Goal: Task Accomplishment & Management: Manage account settings

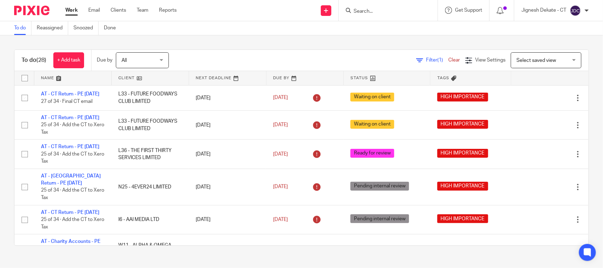
click at [395, 12] on input "Search" at bounding box center [385, 11] width 64 height 6
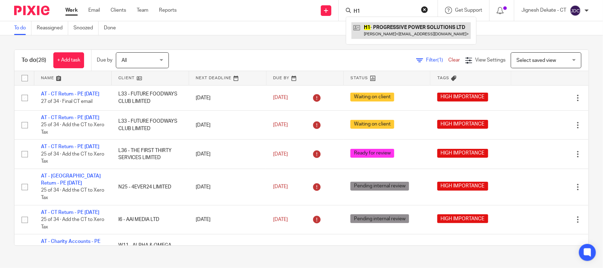
type input "H1"
click at [395, 27] on link at bounding box center [411, 30] width 119 height 16
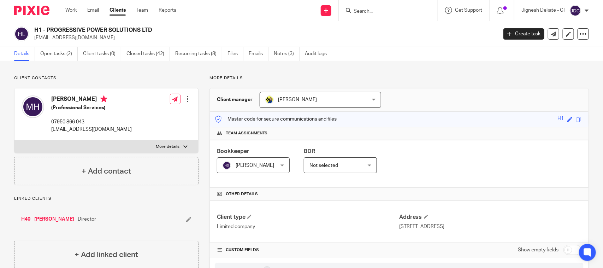
click at [367, 8] on input "Search" at bounding box center [385, 11] width 64 height 6
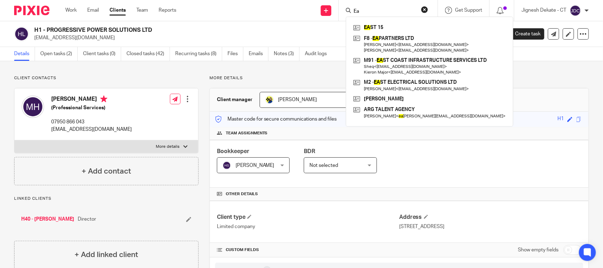
type input "E"
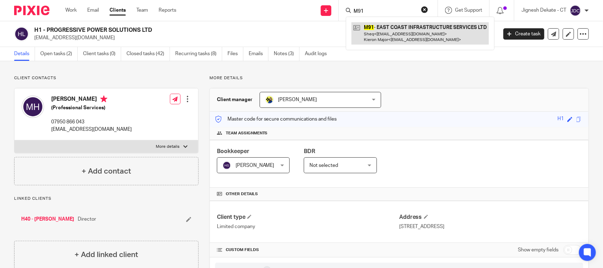
type input "M91"
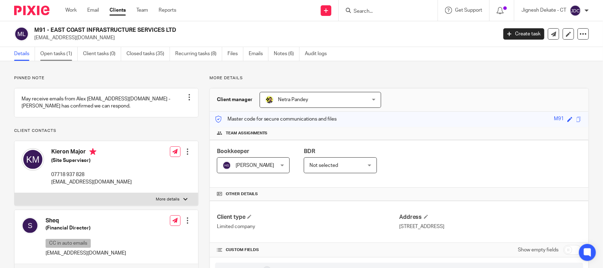
click at [54, 49] on link "Open tasks (1)" at bounding box center [58, 54] width 37 height 14
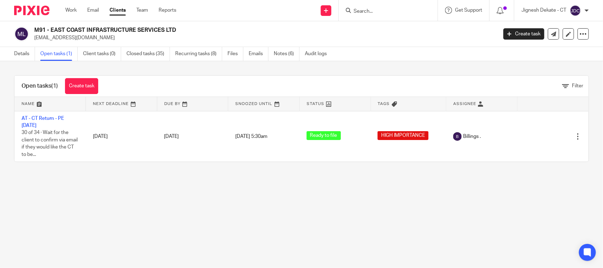
click at [387, 14] on form at bounding box center [390, 10] width 75 height 9
click at [363, 12] on input "Search" at bounding box center [385, 11] width 64 height 6
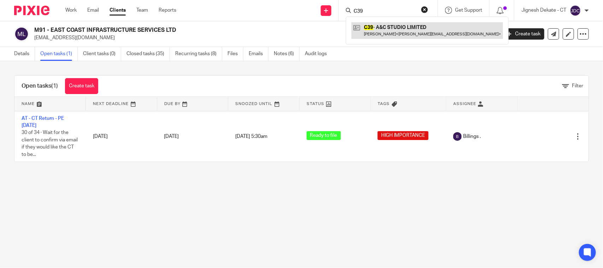
type input "C39"
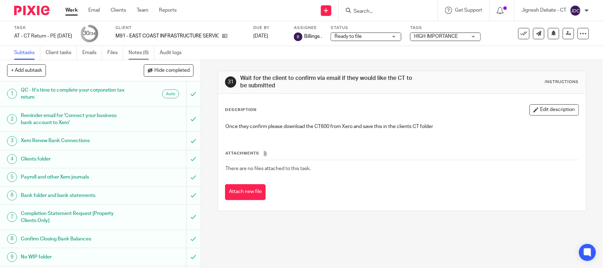
click at [135, 54] on link "Notes (6)" at bounding box center [142, 53] width 26 height 14
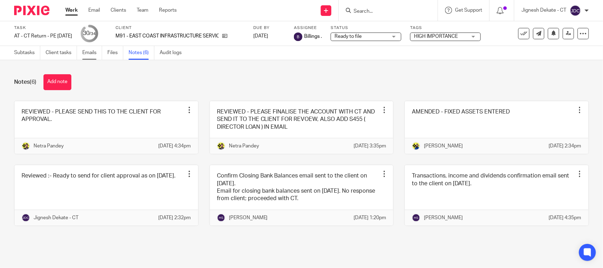
click at [88, 50] on link "Emails" at bounding box center [92, 53] width 20 height 14
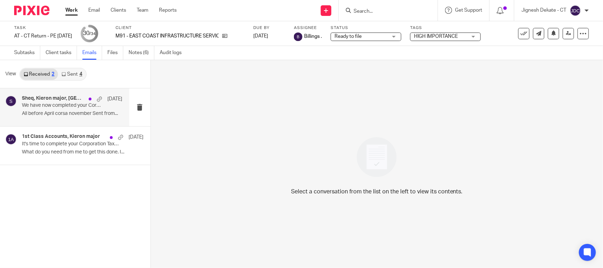
click at [61, 108] on p "We have now completed your Corporation Tax Return - PLEASE CONFIRM!" at bounding box center [62, 105] width 80 height 6
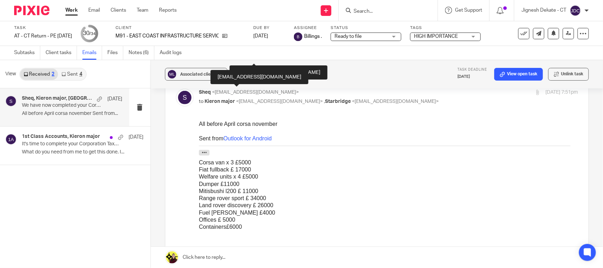
scroll to position [177, 0]
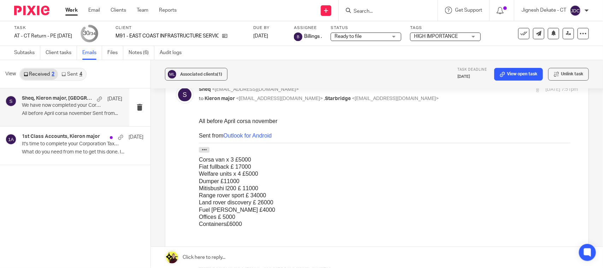
click at [75, 75] on link "Sent 4" at bounding box center [72, 74] width 28 height 11
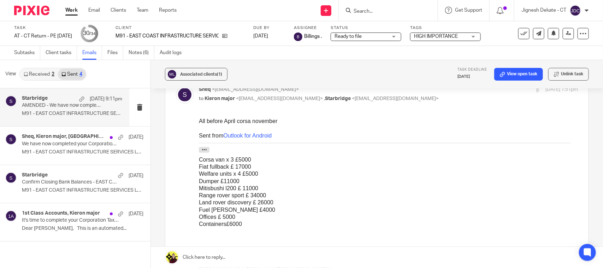
click at [60, 112] on p "M91 - EAST COAST INFRASTRUCTURE SERVICES LTD -..." at bounding box center [72, 114] width 100 height 6
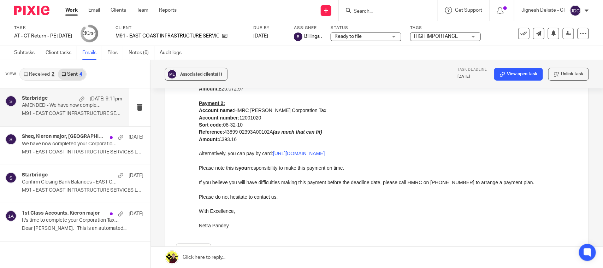
scroll to position [222, 0]
click at [47, 73] on link "Received 2" at bounding box center [39, 74] width 38 height 11
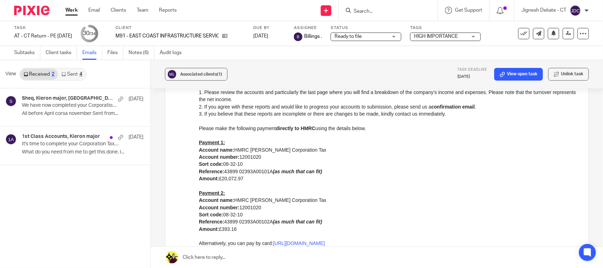
scroll to position [133, 0]
click at [59, 108] on p "We have now completed your Corporation Tax Return - PLEASE CONFIRM!" at bounding box center [62, 105] width 80 height 6
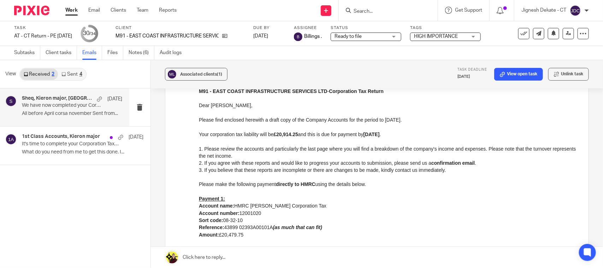
scroll to position [366, 0]
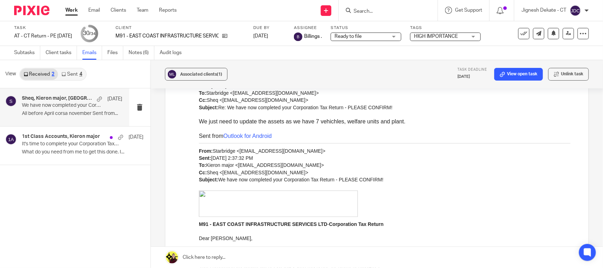
click at [74, 71] on link "Sent 4" at bounding box center [72, 74] width 28 height 11
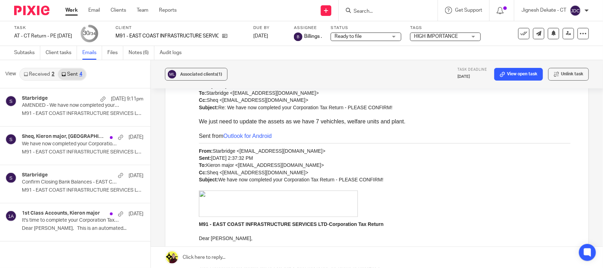
click at [377, 7] on form at bounding box center [390, 10] width 75 height 9
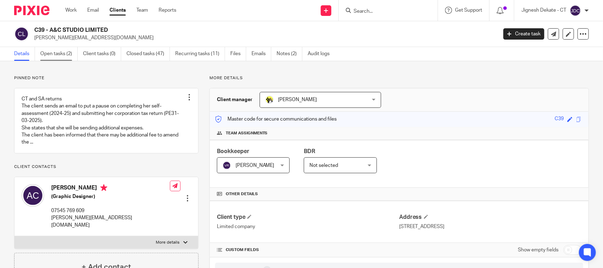
click at [64, 57] on link "Open tasks (2)" at bounding box center [58, 54] width 37 height 14
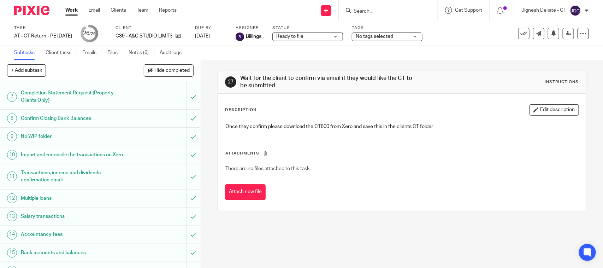
scroll to position [133, 0]
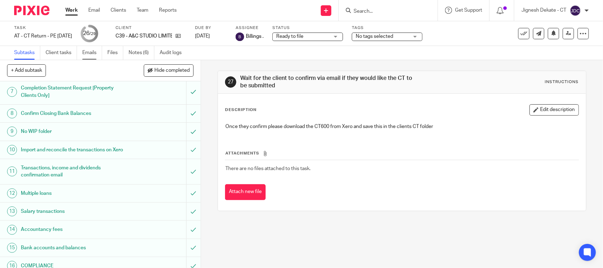
click at [94, 53] on link "Emails" at bounding box center [92, 53] width 20 height 14
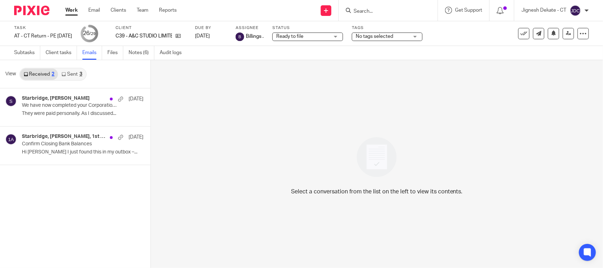
click at [70, 71] on link "Sent 3" at bounding box center [72, 74] width 28 height 11
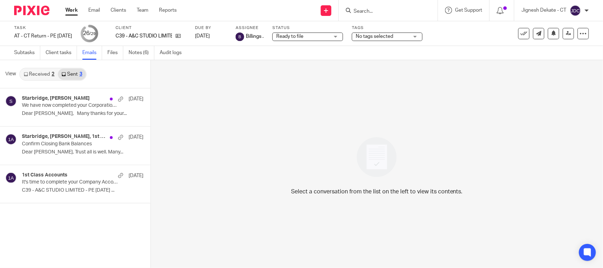
click at [39, 76] on link "Received 2" at bounding box center [39, 74] width 38 height 11
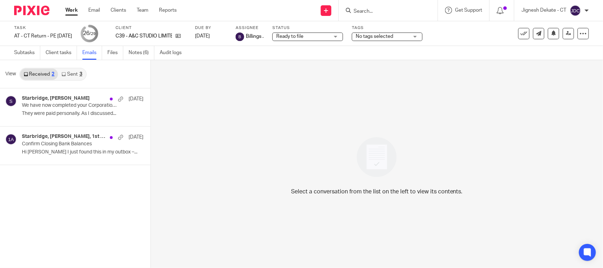
click at [72, 73] on link "Sent 3" at bounding box center [72, 74] width 28 height 11
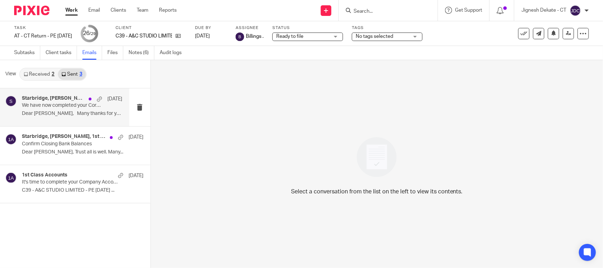
click at [66, 99] on h4 "Starbridge, Alice Clarke" at bounding box center [53, 98] width 63 height 6
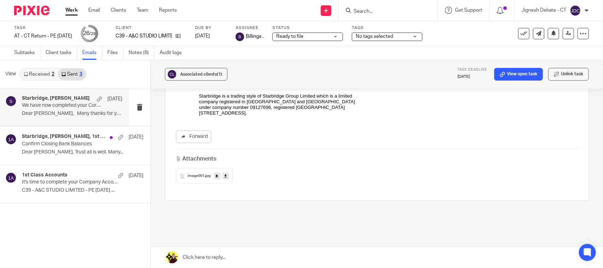
scroll to position [1510, 0]
click at [42, 71] on link "Received 2" at bounding box center [39, 74] width 38 height 11
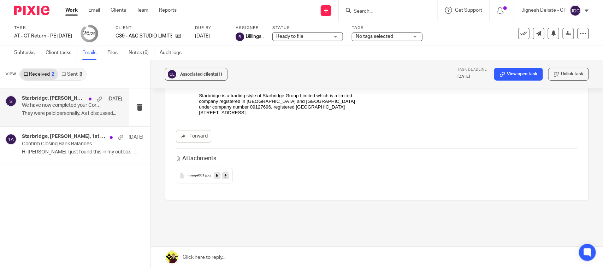
click at [51, 108] on p "We have now completed your Corporation Tax Return - PLEASE CONFIRM!" at bounding box center [62, 105] width 80 height 6
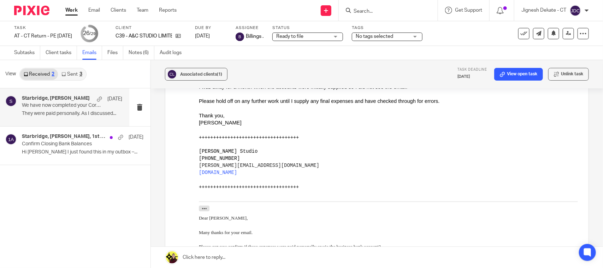
scroll to position [449, 0]
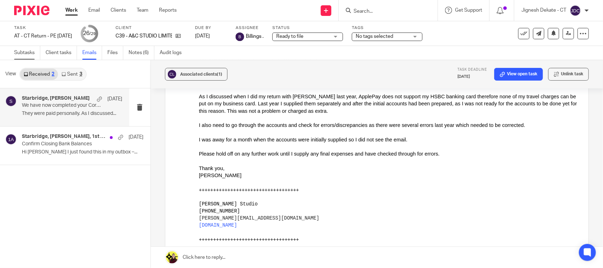
click at [23, 48] on link "Subtasks" at bounding box center [27, 53] width 26 height 14
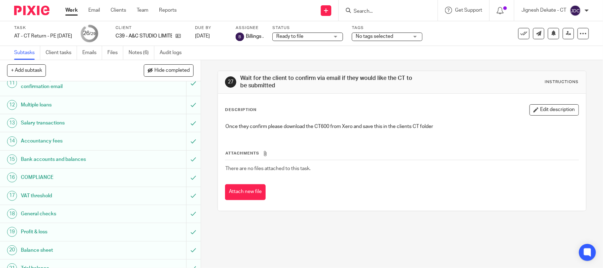
scroll to position [393, 0]
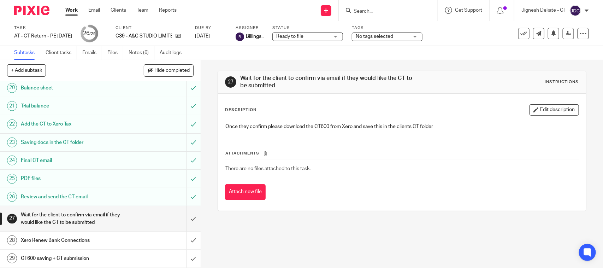
click at [359, 11] on input "Search" at bounding box center [385, 11] width 64 height 6
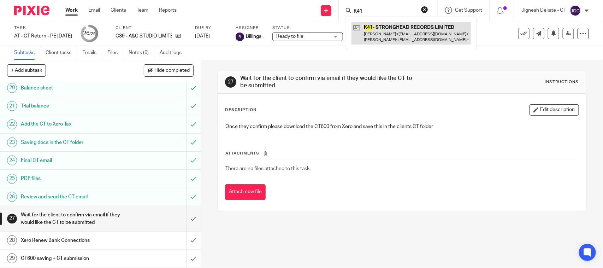
type input "K41"
click at [381, 30] on link at bounding box center [411, 33] width 119 height 22
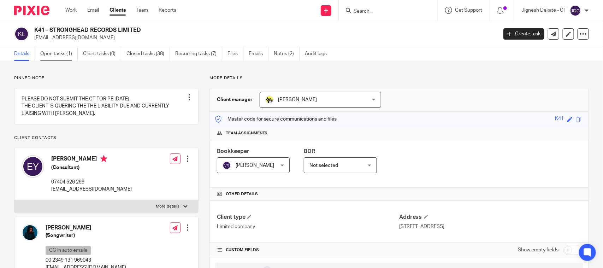
click at [57, 55] on link "Open tasks (1)" at bounding box center [58, 54] width 37 height 14
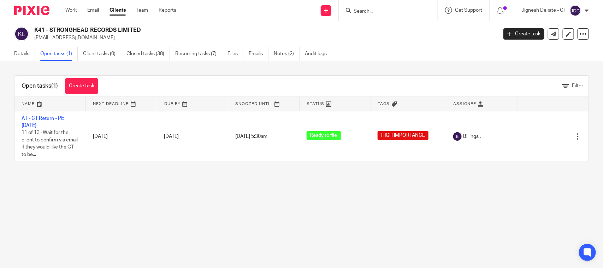
click at [366, 11] on input "Search" at bounding box center [385, 11] width 64 height 6
type input "VFA"
drag, startPoint x: 384, startPoint y: 11, endPoint x: 292, endPoint y: 13, distance: 92.6
click at [292, 13] on div "Send new email Create task Add client Request signature VFA No results found. T…" at bounding box center [395, 10] width 416 height 21
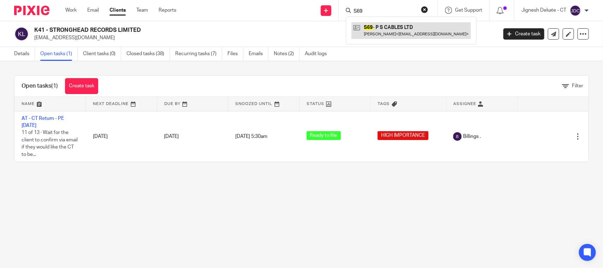
type input "S69"
click at [368, 31] on link at bounding box center [411, 30] width 119 height 16
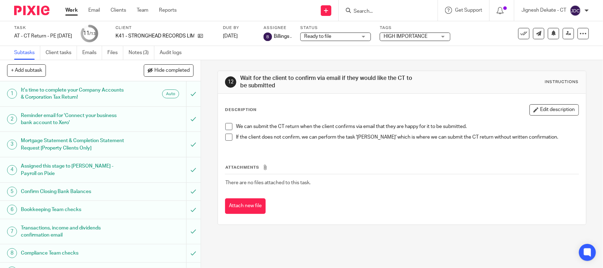
scroll to position [108, 0]
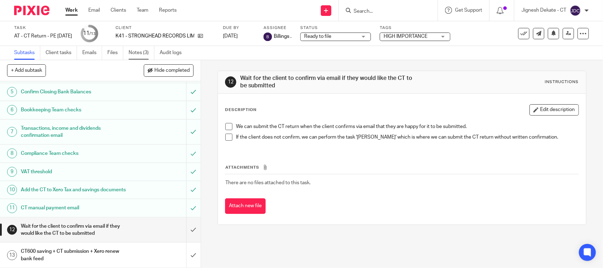
click at [142, 51] on link "Notes (3)" at bounding box center [142, 53] width 26 height 14
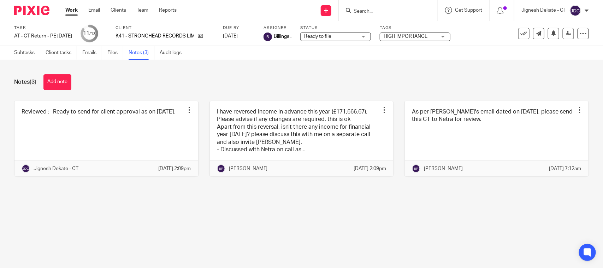
click at [335, 20] on div "Work Email Clients Team Reports Work Email Clients Team Reports Settings Send n…" at bounding box center [301, 10] width 603 height 21
click at [353, 12] on input "Search" at bounding box center [385, 11] width 64 height 6
type input "I"
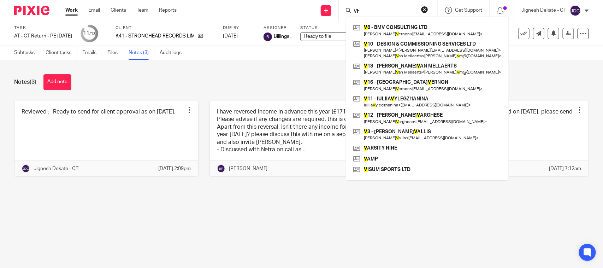
type input "VFA"
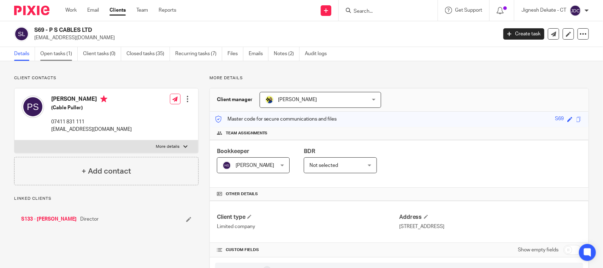
click at [58, 55] on link "Open tasks (1)" at bounding box center [58, 54] width 37 height 14
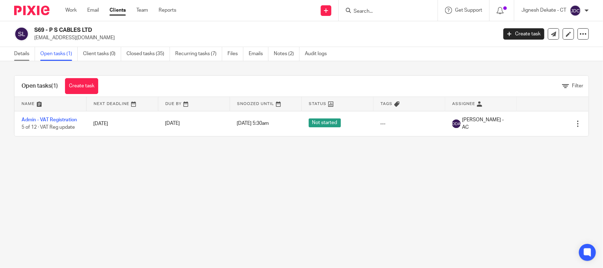
click at [25, 51] on link "Details" at bounding box center [24, 54] width 21 height 14
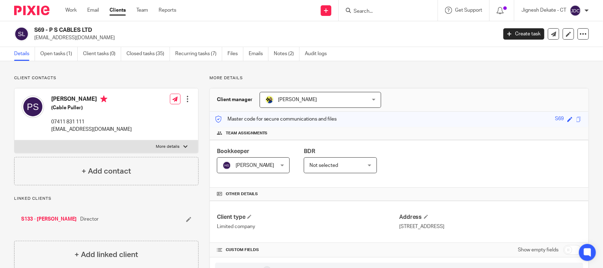
click at [365, 11] on input "Search" at bounding box center [385, 11] width 64 height 6
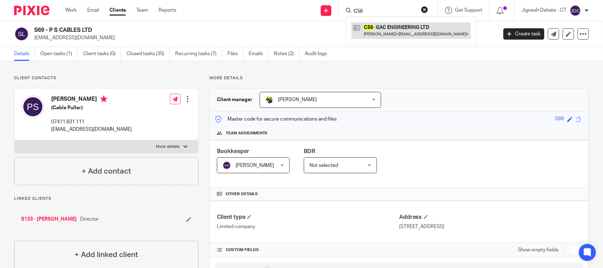
type input "C56"
click at [378, 36] on link at bounding box center [411, 30] width 119 height 16
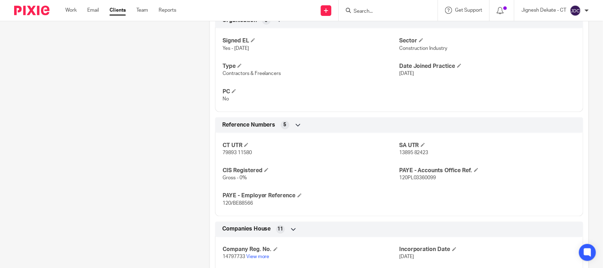
scroll to position [530, 0]
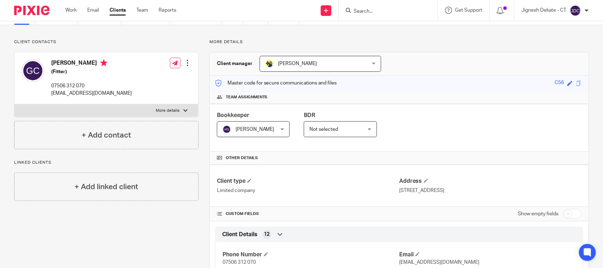
scroll to position [0, 0]
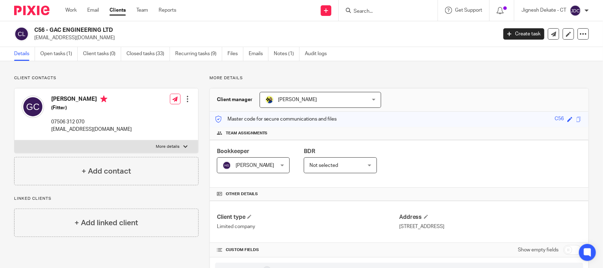
click at [361, 11] on input "Search" at bounding box center [385, 11] width 64 height 6
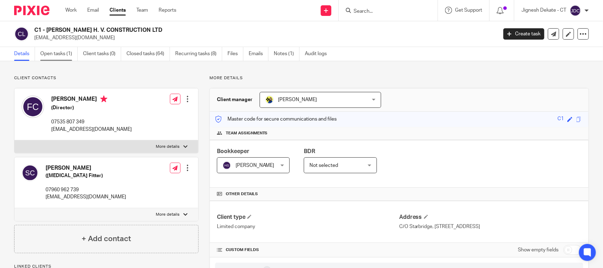
click at [61, 55] on link "Open tasks (1)" at bounding box center [58, 54] width 37 height 14
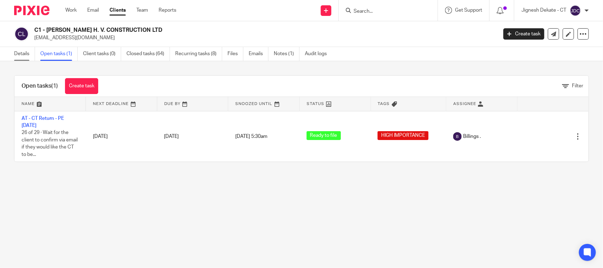
click at [23, 55] on link "Details" at bounding box center [24, 54] width 21 height 14
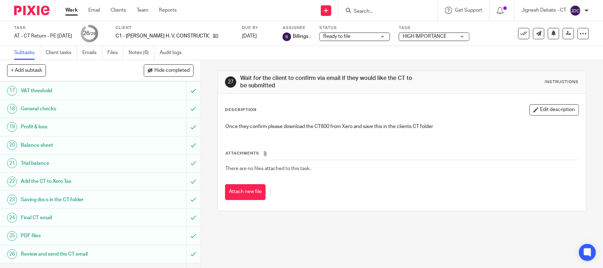
scroll to position [393, 0]
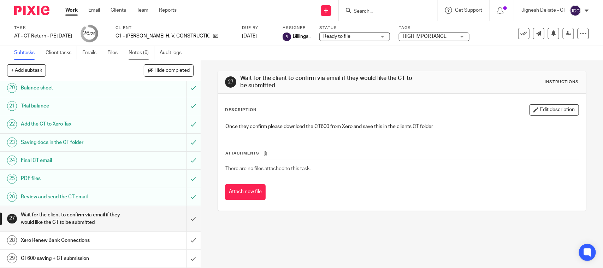
click at [142, 49] on link "Notes (6)" at bounding box center [142, 53] width 26 height 14
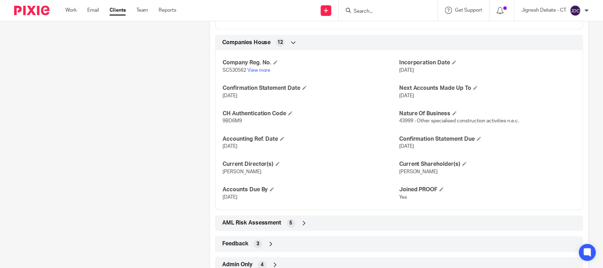
scroll to position [707, 0]
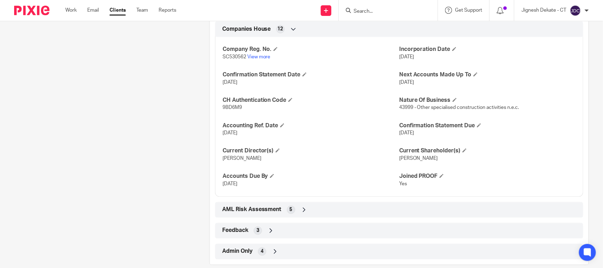
click at [237, 108] on span "9BD6M9" at bounding box center [232, 107] width 19 height 5
copy span "9BD6M9"
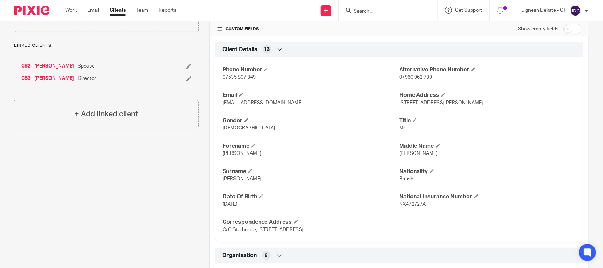
scroll to position [0, 0]
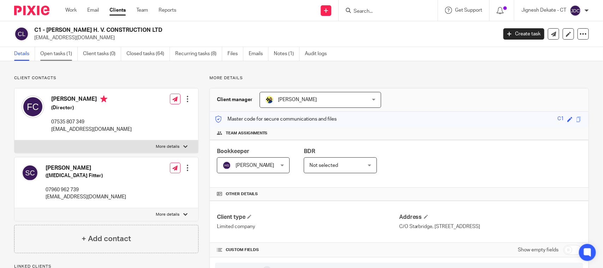
click at [54, 55] on link "Open tasks (1)" at bounding box center [58, 54] width 37 height 14
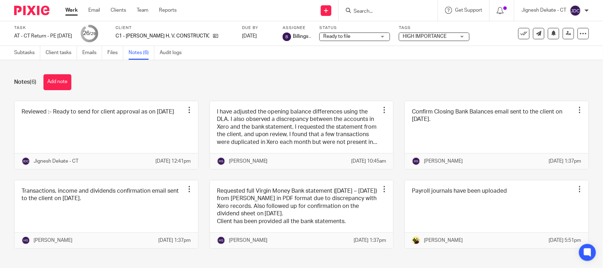
click at [90, 131] on link at bounding box center [106, 135] width 184 height 68
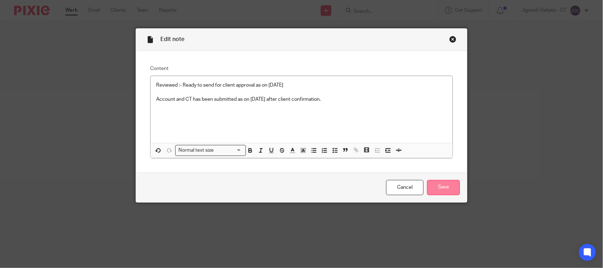
click at [436, 187] on input "Save" at bounding box center [443, 187] width 33 height 15
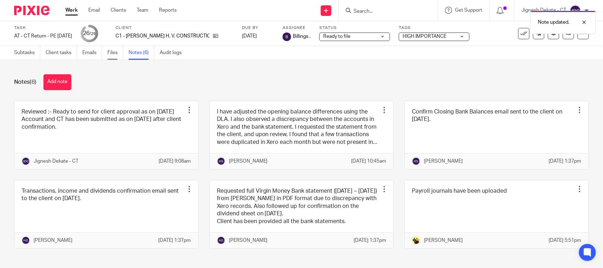
click at [108, 56] on link "Files" at bounding box center [115, 53] width 16 height 14
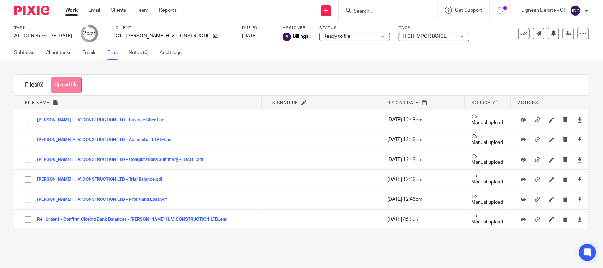
click at [68, 84] on button "Upload file" at bounding box center [66, 85] width 31 height 16
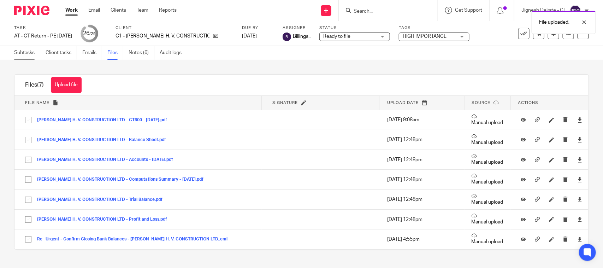
click at [28, 52] on link "Subtasks" at bounding box center [27, 53] width 26 height 14
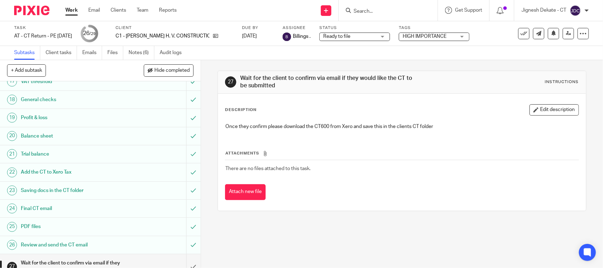
scroll to position [393, 0]
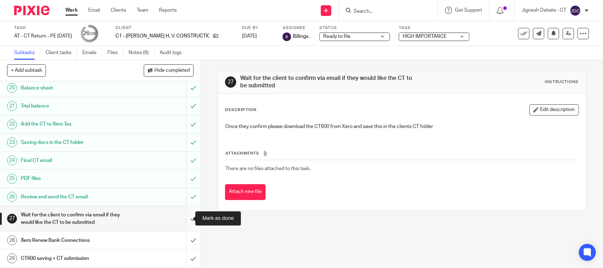
click at [183, 219] on input "submit" at bounding box center [100, 218] width 201 height 25
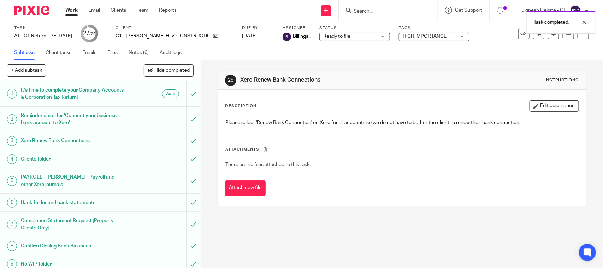
scroll to position [393, 0]
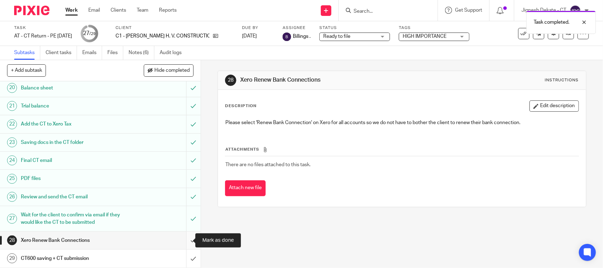
click at [184, 236] on input "submit" at bounding box center [100, 240] width 201 height 18
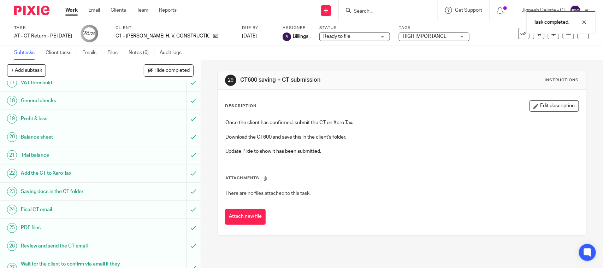
scroll to position [393, 0]
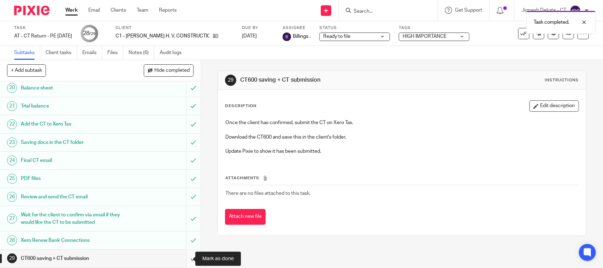
click at [182, 260] on input "submit" at bounding box center [100, 258] width 201 height 18
